Goal: Navigation & Orientation: Find specific page/section

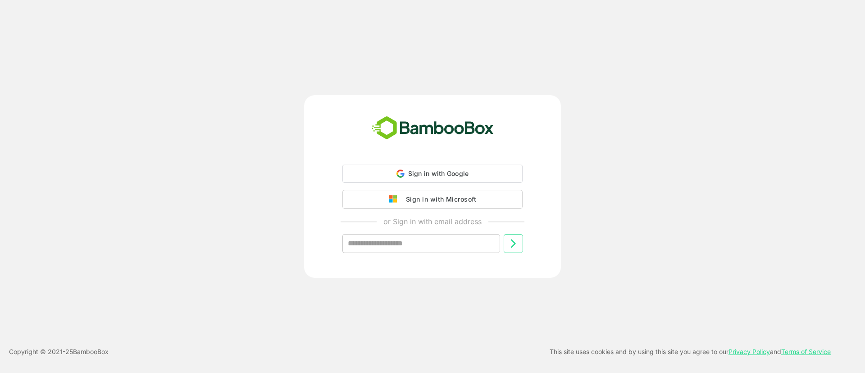
click at [388, 177] on div "Sign in with Google Sign in with Google. Opens in new tab" at bounding box center [432, 173] width 169 height 17
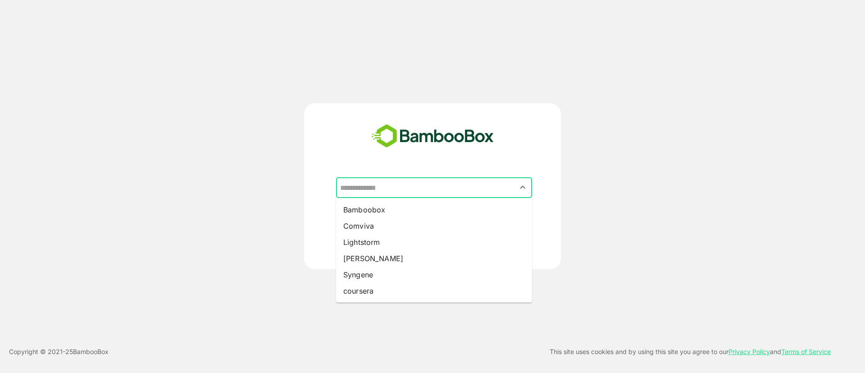
click at [415, 189] on input "text" at bounding box center [434, 187] width 192 height 17
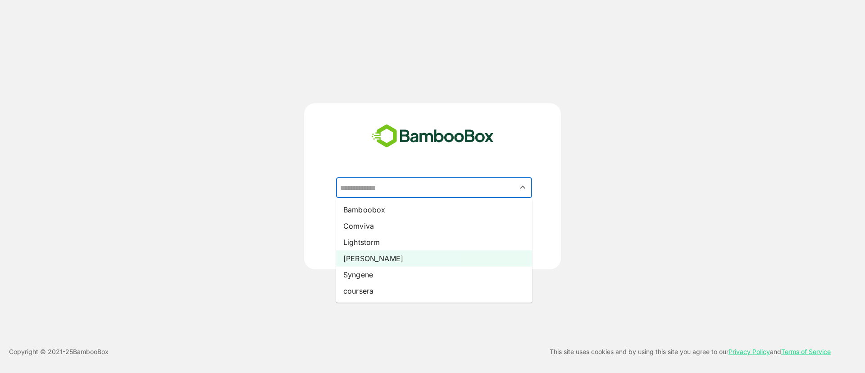
click at [378, 255] on li "[PERSON_NAME]" at bounding box center [434, 258] width 196 height 16
type input "*****"
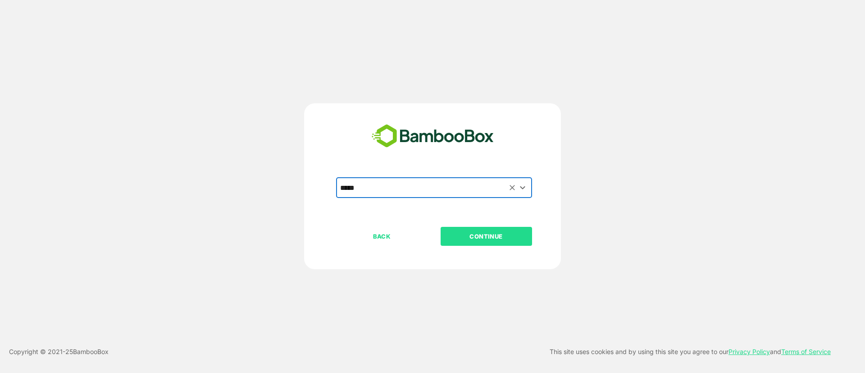
click at [498, 238] on p "CONTINUE" at bounding box center [486, 236] width 90 height 10
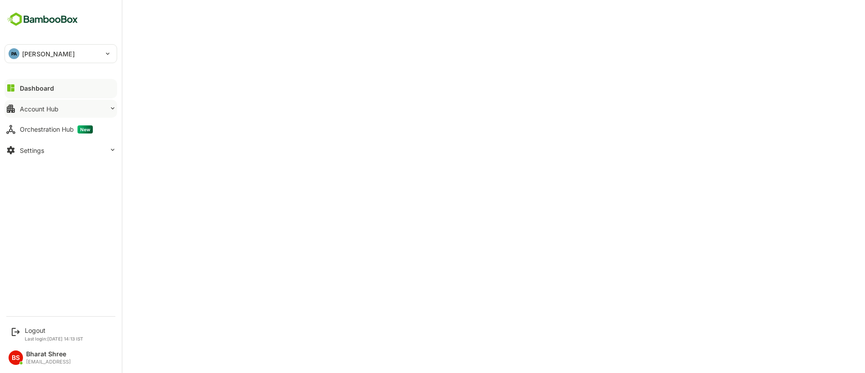
click at [42, 111] on div "Account Hub" at bounding box center [39, 109] width 39 height 8
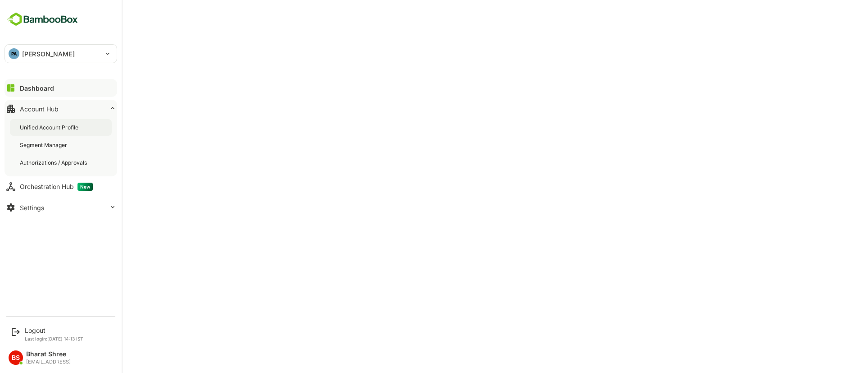
click at [35, 130] on div "Unified Account Profile" at bounding box center [50, 127] width 60 height 8
click at [37, 149] on div "Segment Manager" at bounding box center [61, 145] width 102 height 17
